Goal: Task Accomplishment & Management: Use online tool/utility

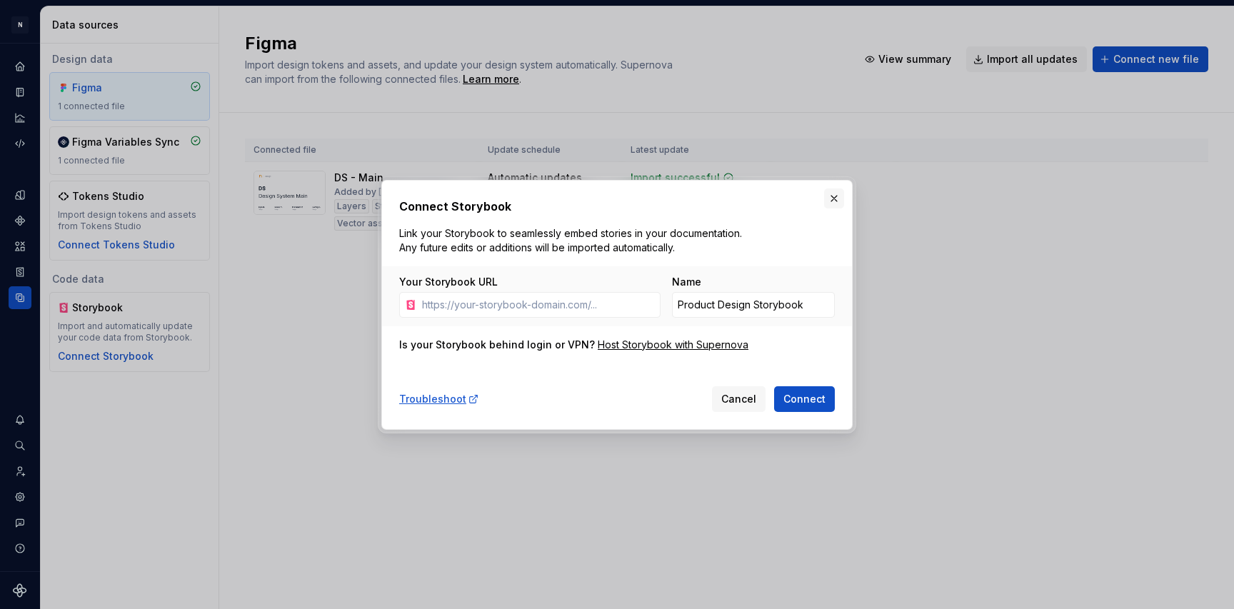
click at [826, 198] on button "button" at bounding box center [834, 198] width 20 height 20
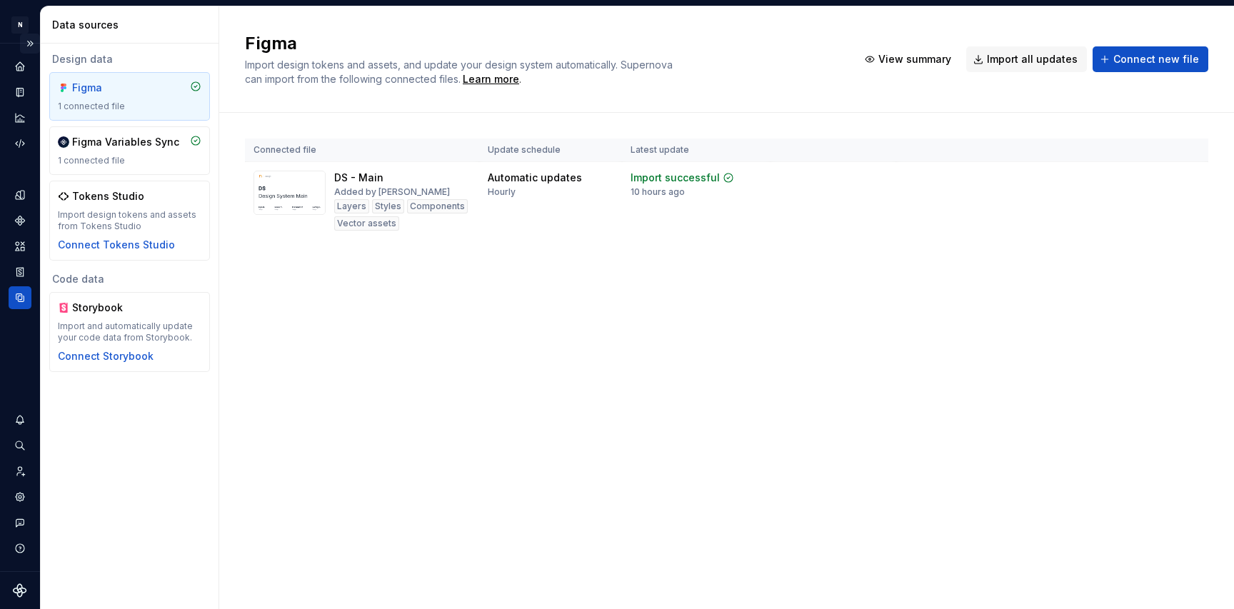
click at [33, 45] on button "Expand sidebar" at bounding box center [30, 44] width 20 height 20
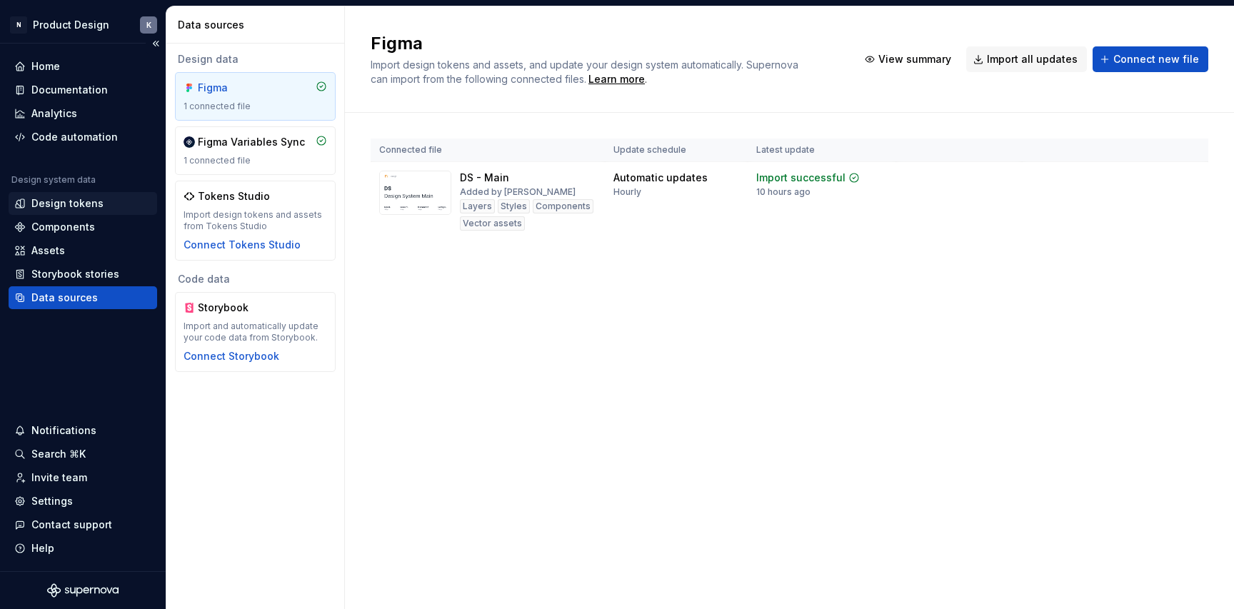
click at [101, 201] on div "Design tokens" at bounding box center [82, 203] width 137 height 14
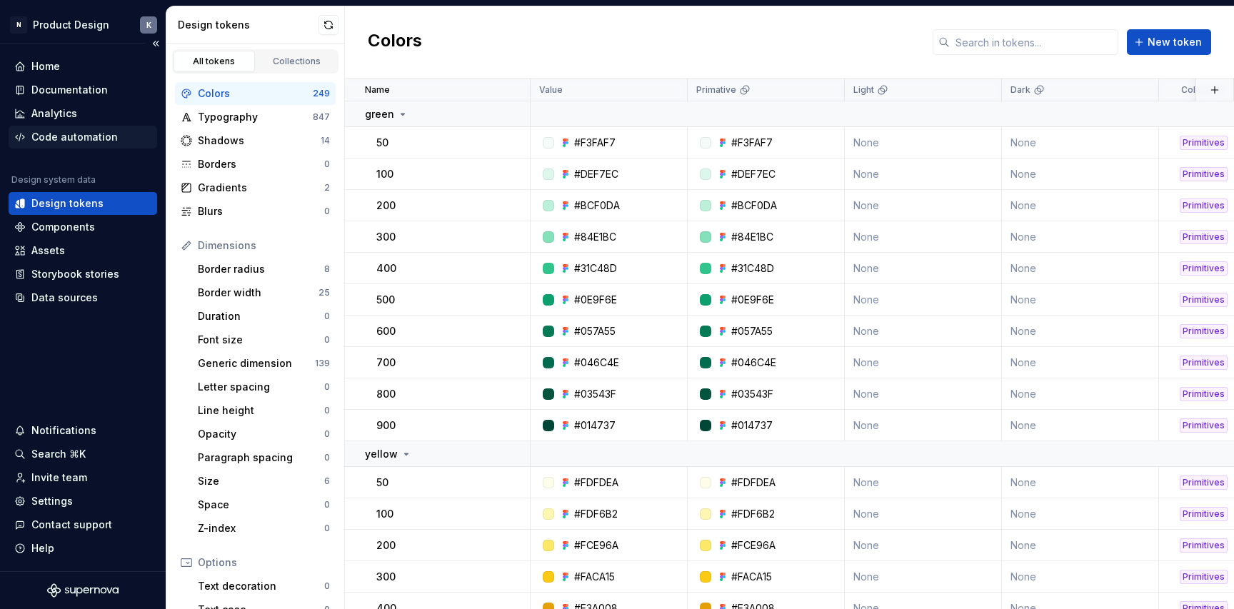
click at [107, 141] on div "Code automation" at bounding box center [74, 137] width 86 height 14
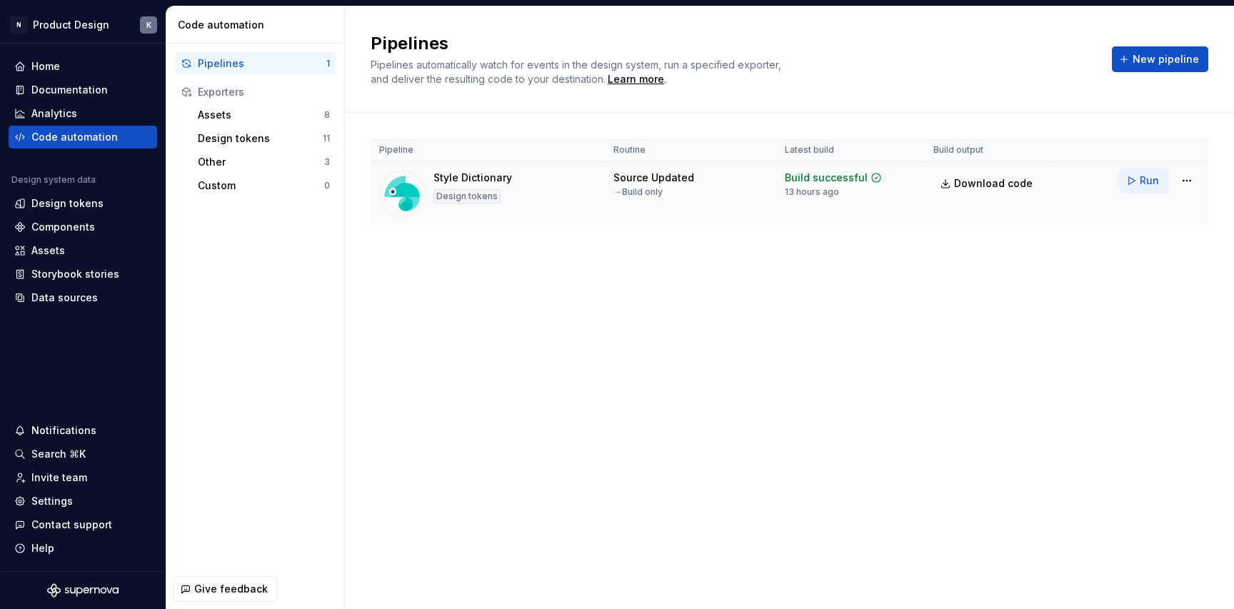
click at [1135, 181] on button "Run" at bounding box center [1143, 181] width 49 height 26
click at [1019, 179] on span "Download code" at bounding box center [993, 183] width 79 height 14
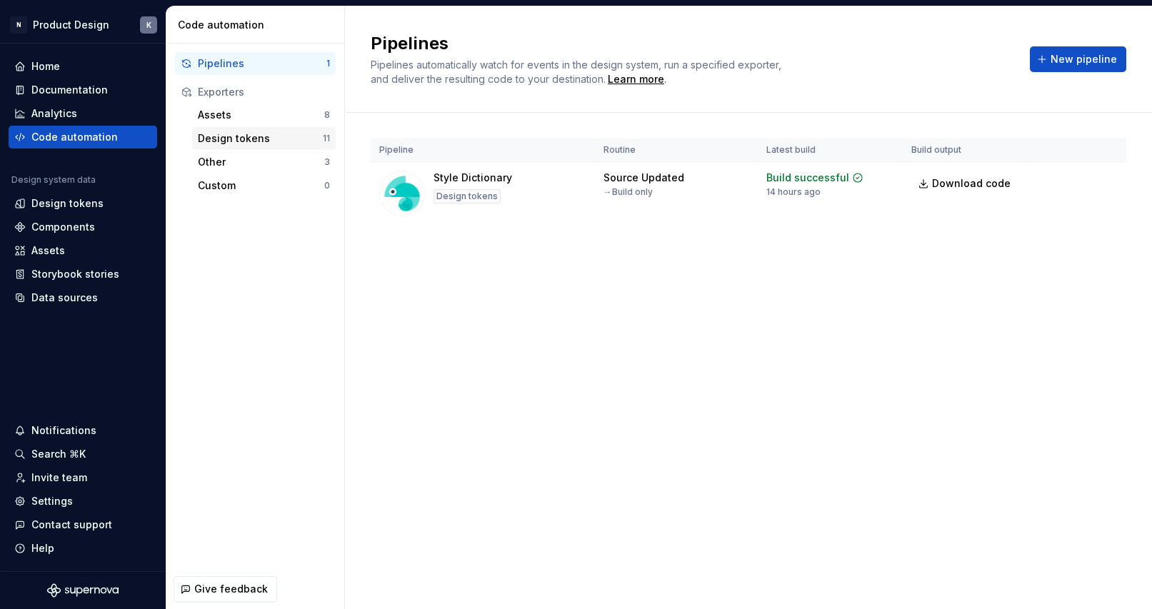
click at [268, 139] on div "Design tokens" at bounding box center [260, 138] width 125 height 14
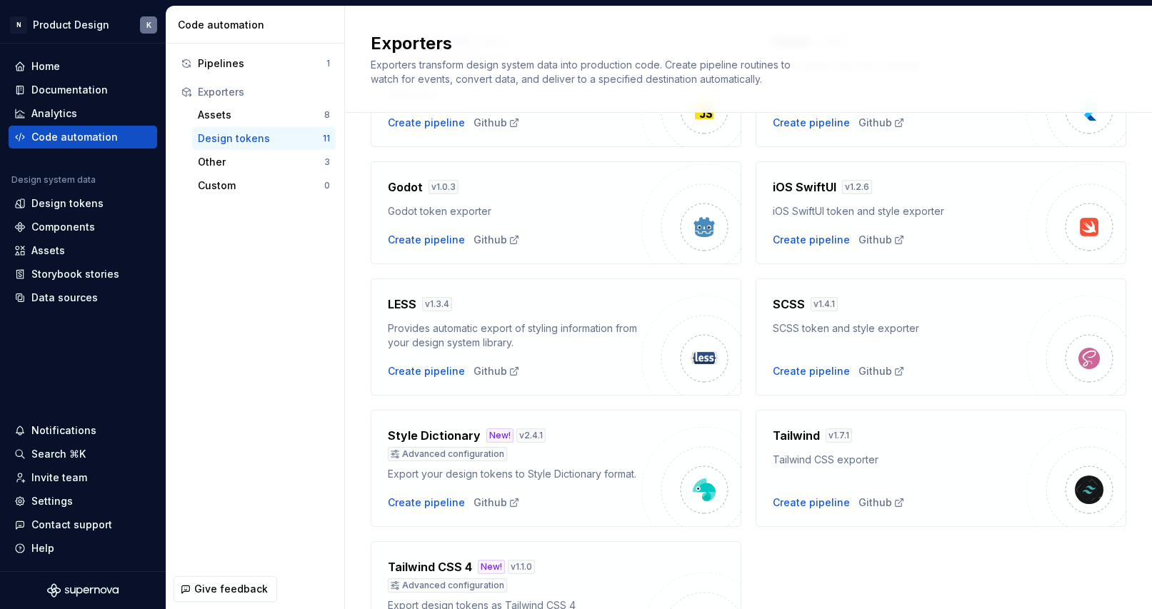
scroll to position [435, 0]
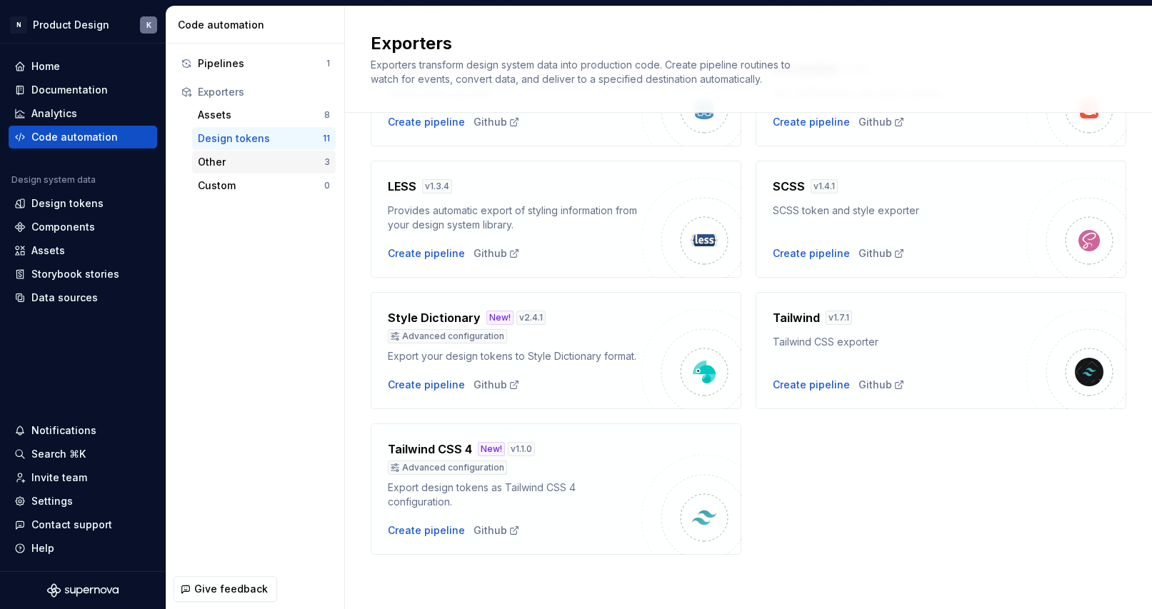
click at [256, 162] on div "Other" at bounding box center [261, 162] width 126 height 14
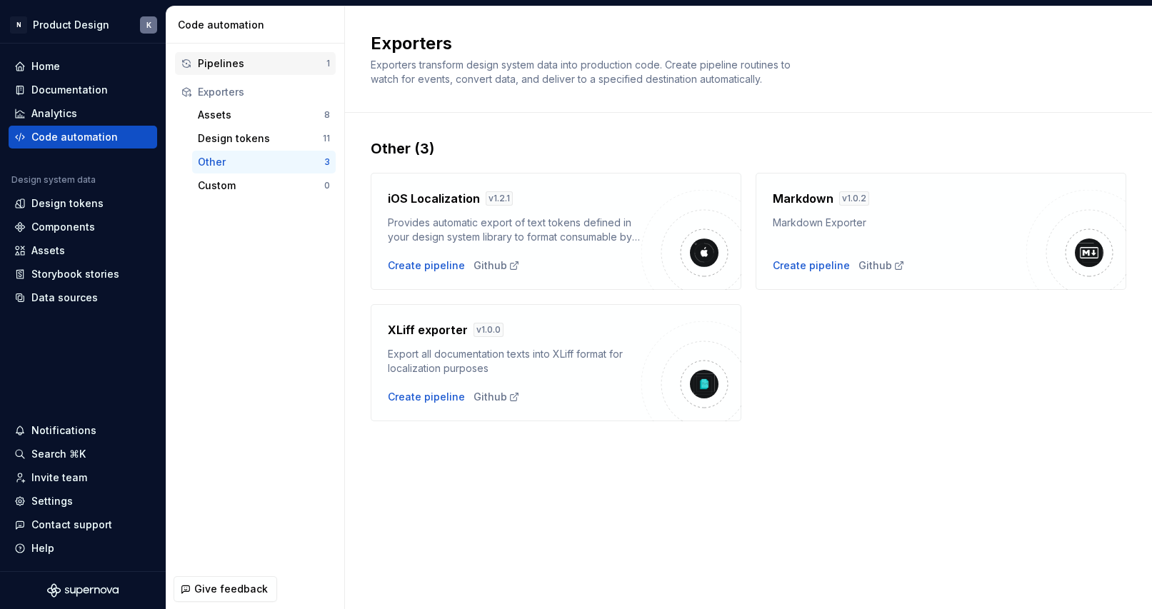
click at [233, 55] on div "Pipelines 1" at bounding box center [255, 63] width 161 height 23
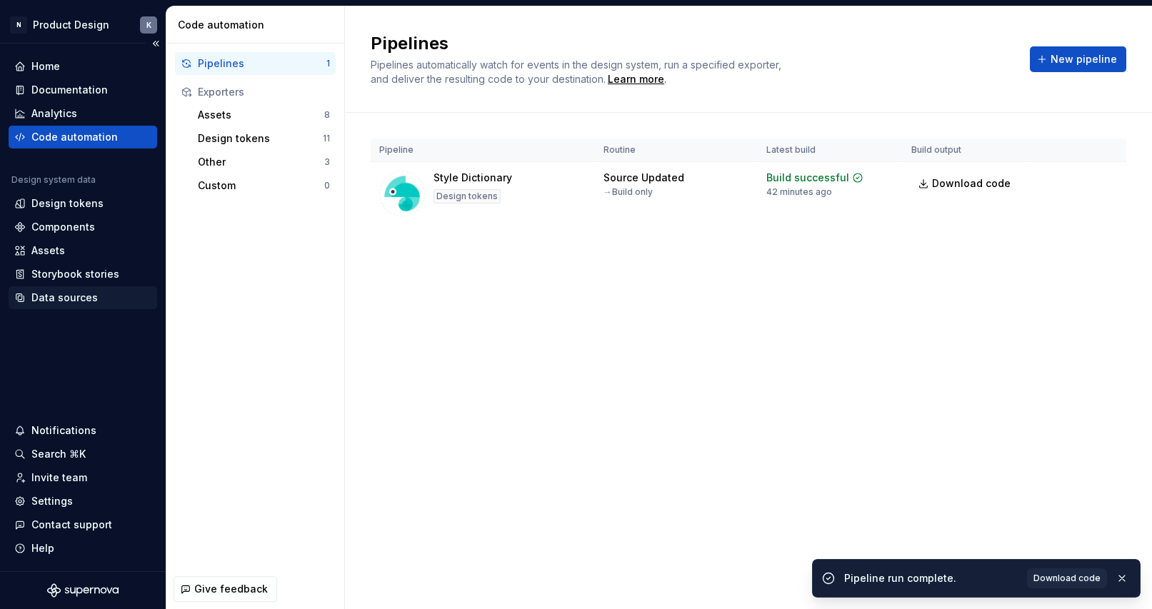
click at [68, 293] on div "Data sources" at bounding box center [64, 298] width 66 height 14
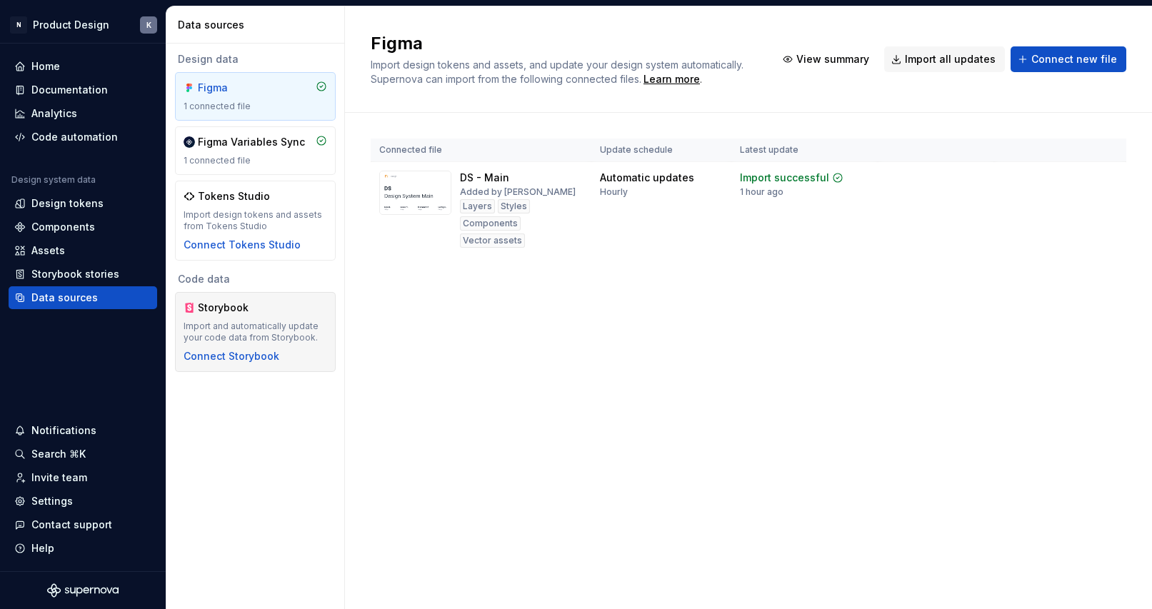
click at [238, 348] on div "Storybook Import and automatically update your code data from Storybook. Connec…" at bounding box center [255, 332] width 144 height 63
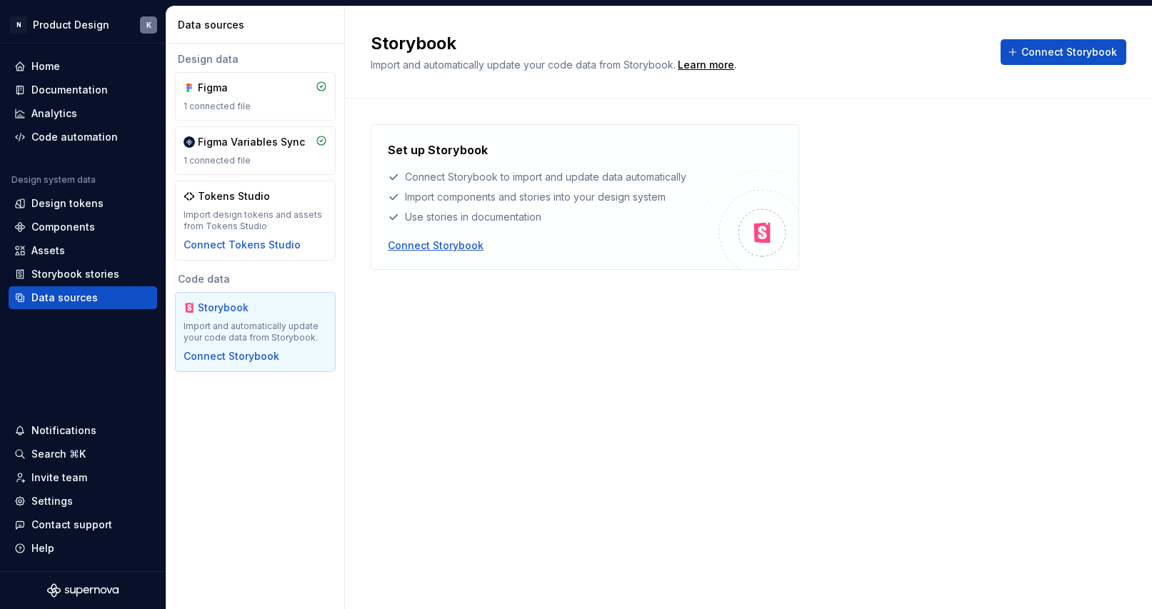
click at [458, 251] on div "Connect Storybook" at bounding box center [436, 245] width 96 height 14
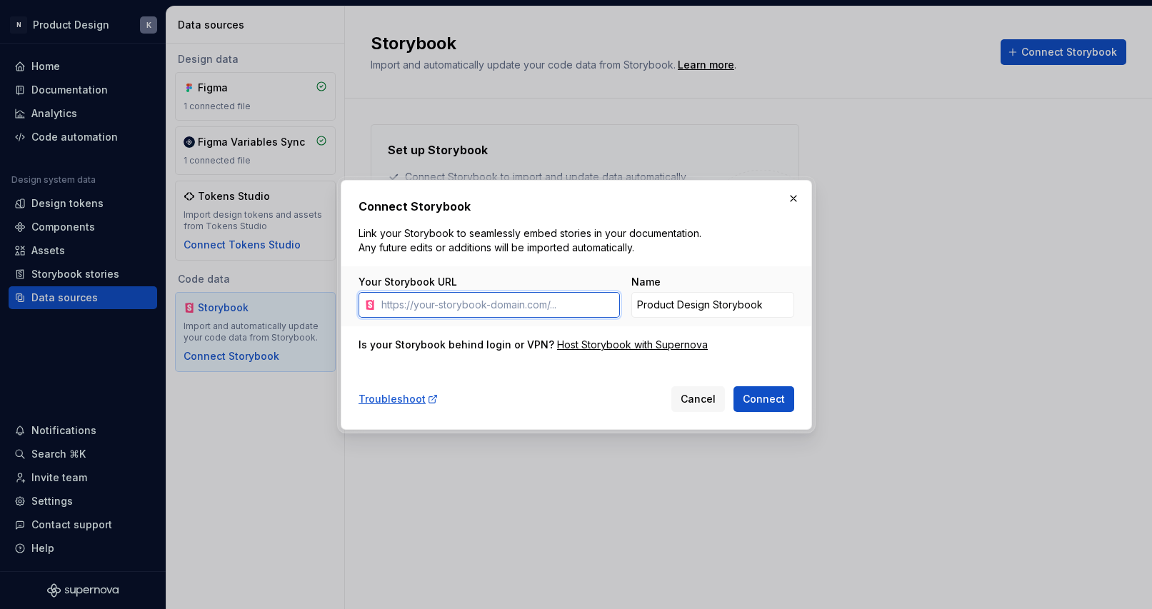
paste input "http://localhost:6006/?path=/"
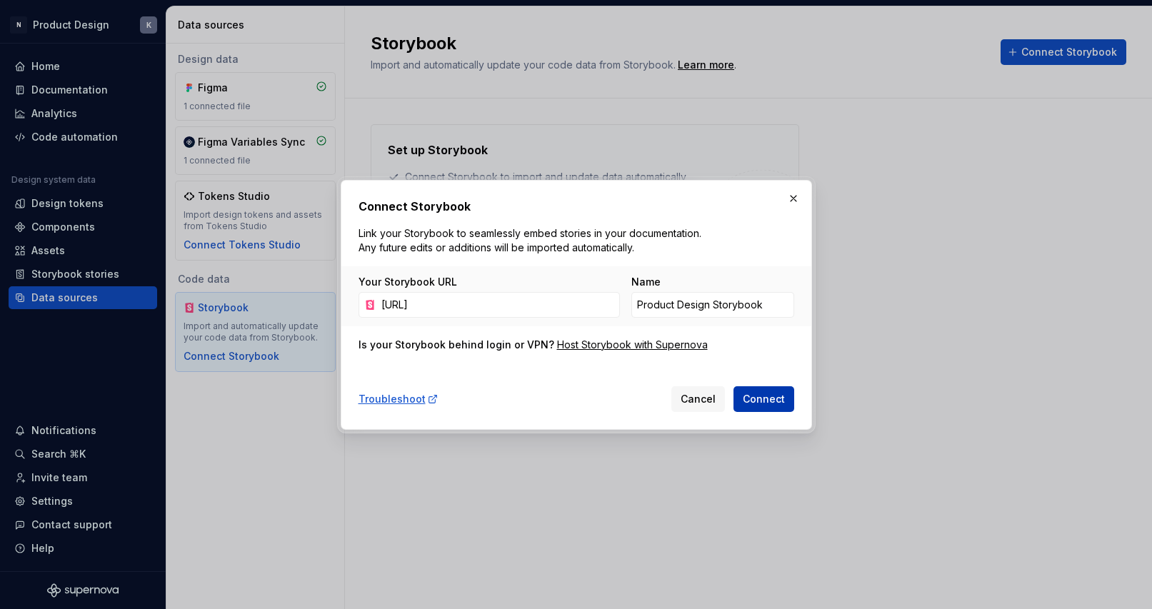
click at [768, 397] on span "Connect" at bounding box center [764, 399] width 42 height 14
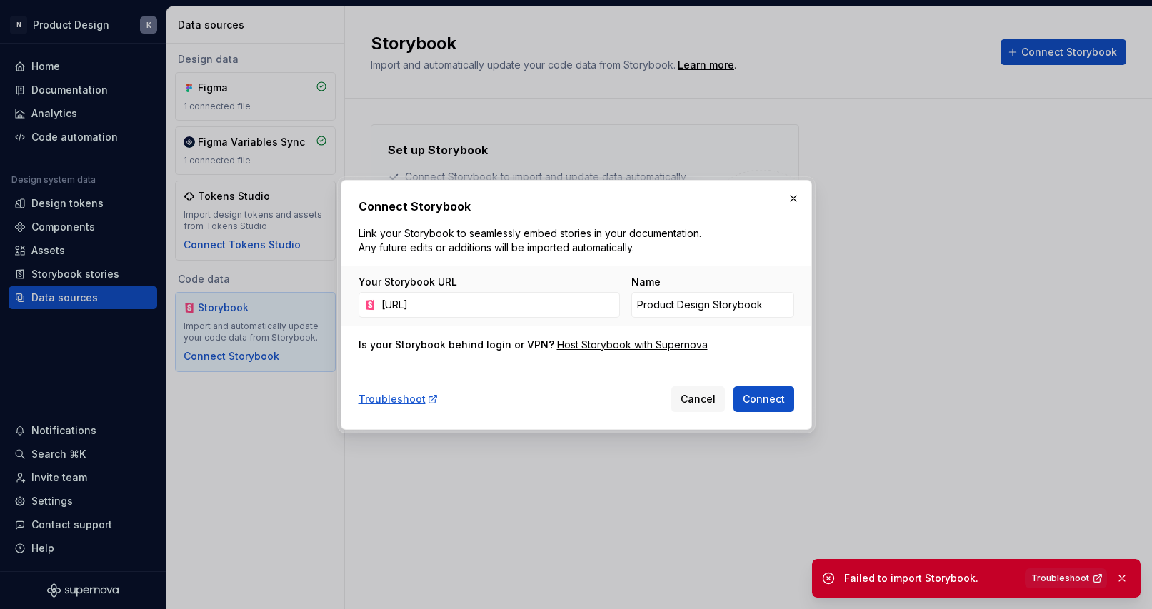
click at [0, 609] on nordpass-portal at bounding box center [0, 609] width 0 height 0
click at [573, 308] on input "http://localhost:6006/?path=/" at bounding box center [498, 305] width 244 height 26
type input "http://localhost:6006/"
click at [764, 398] on button "Connect" at bounding box center [763, 399] width 61 height 26
click at [0, 609] on nordpass-portal at bounding box center [0, 609] width 0 height 0
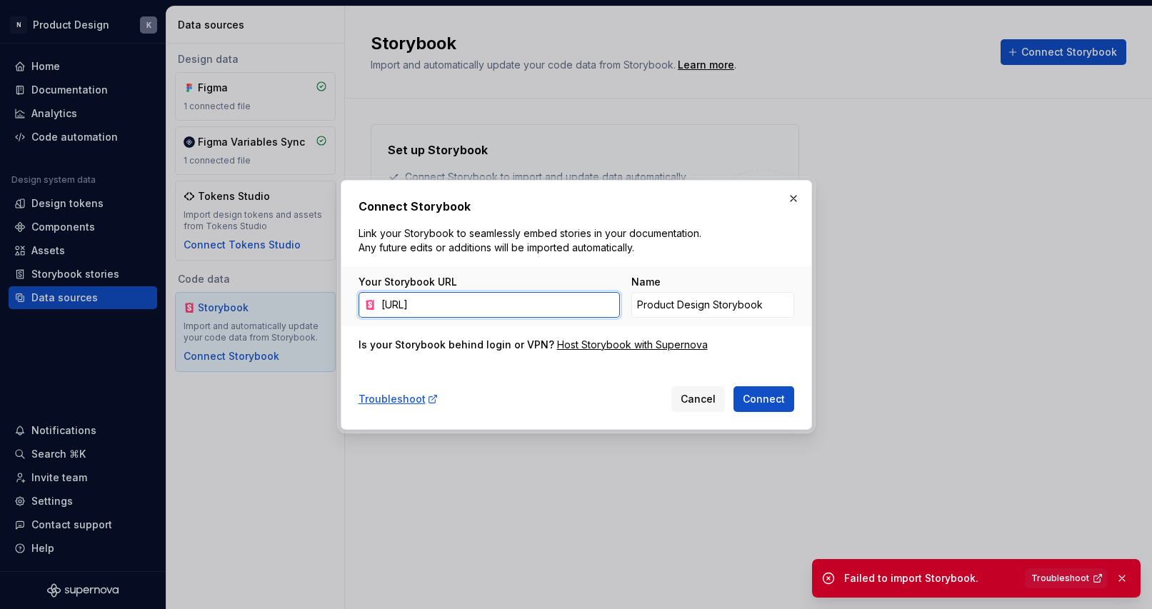
click at [559, 305] on input "http://localhost:6006/" at bounding box center [498, 305] width 244 height 26
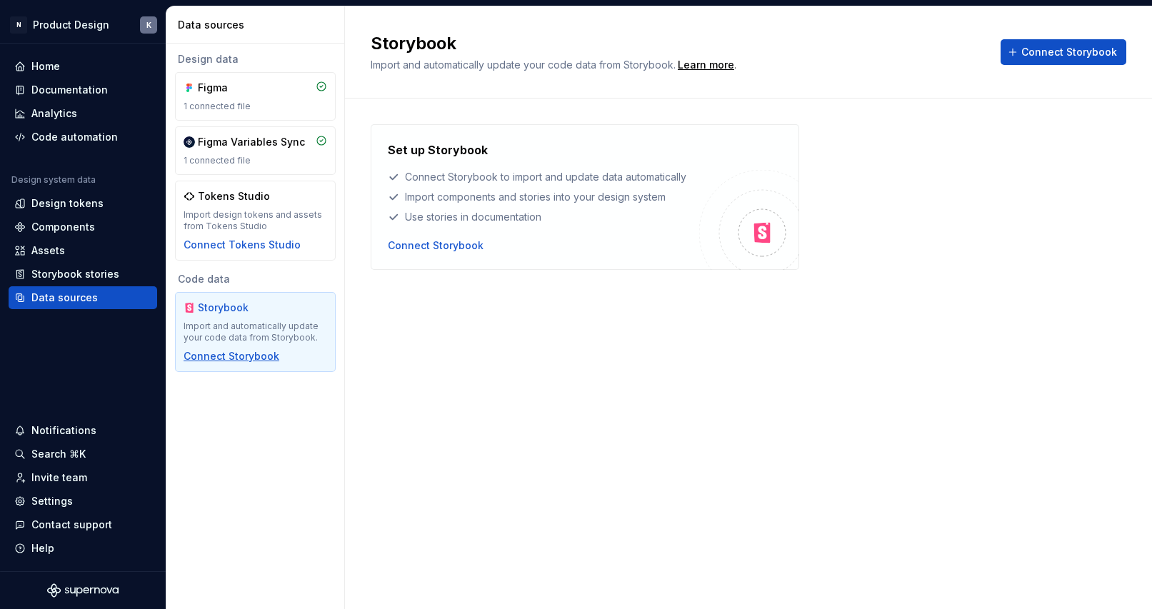
click at [236, 355] on div "Connect Storybook" at bounding box center [231, 356] width 96 height 14
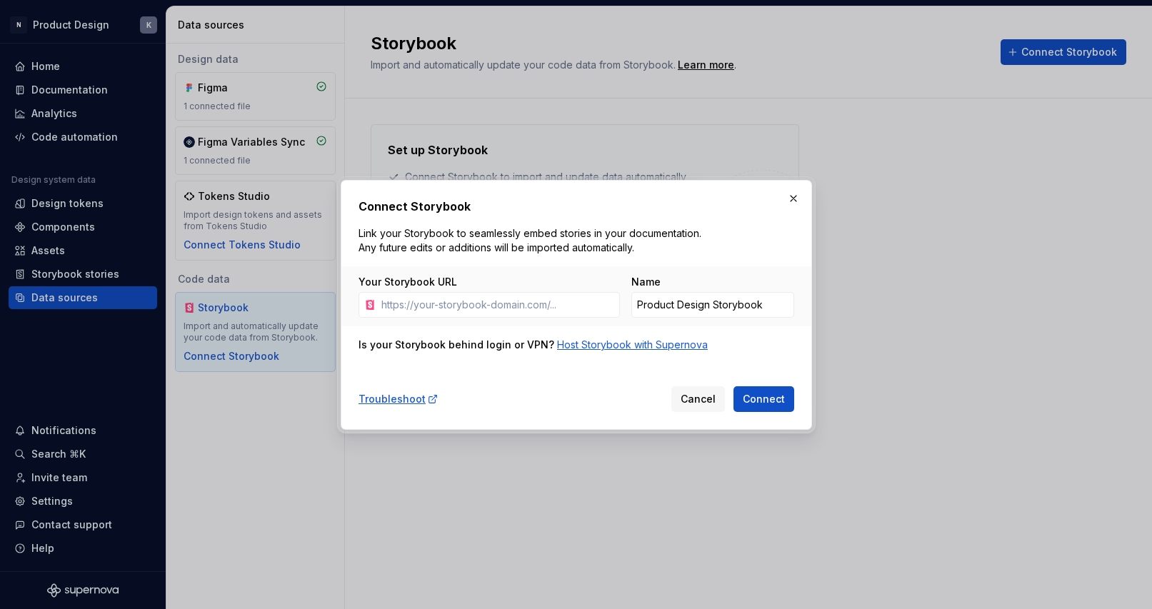
click at [646, 346] on div "Host Storybook with Supernova" at bounding box center [632, 345] width 151 height 14
